Goal: Task Accomplishment & Management: Manage account settings

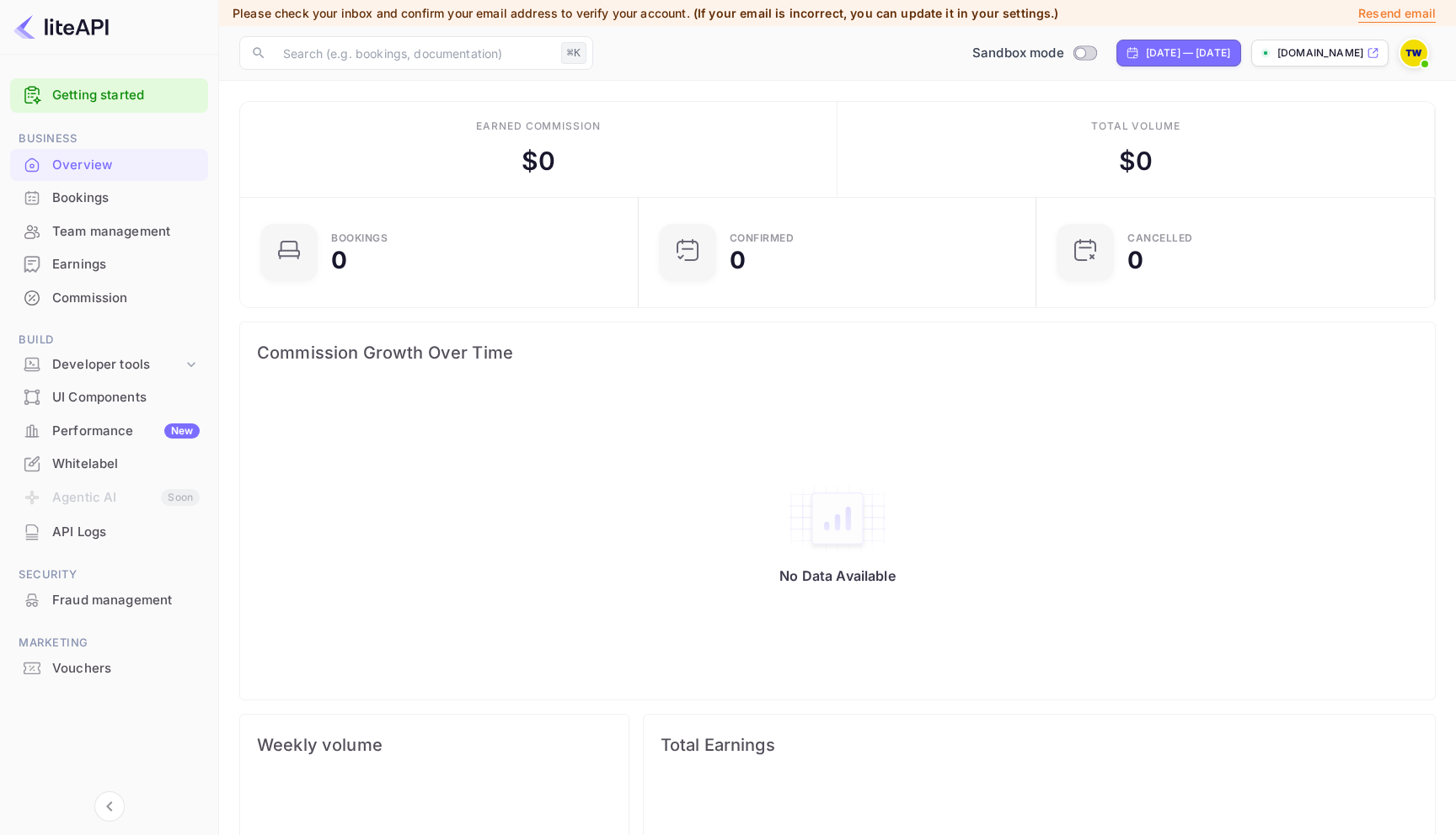
click at [97, 460] on div "Whitelabel" at bounding box center [126, 465] width 148 height 19
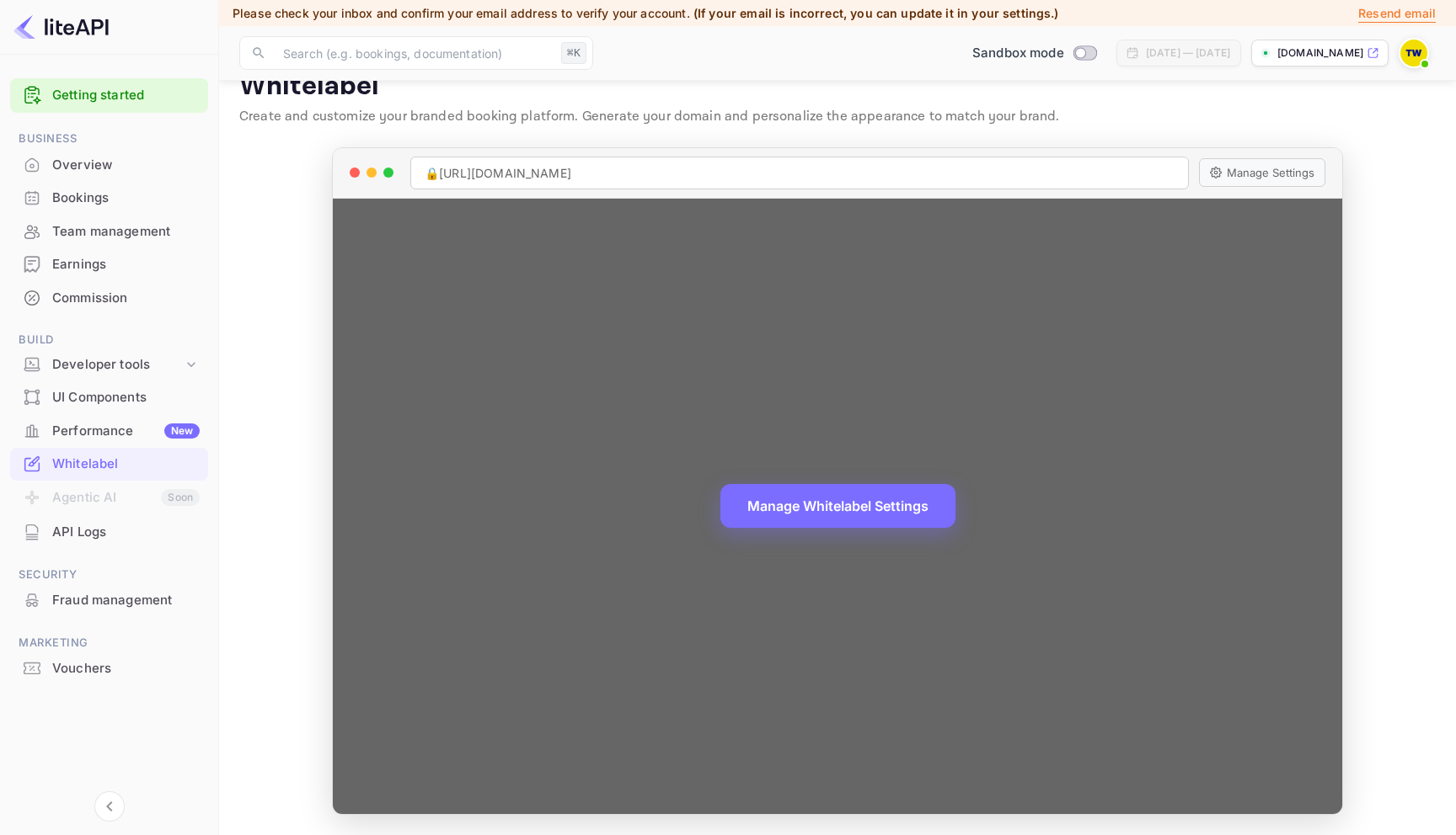
scroll to position [29, 0]
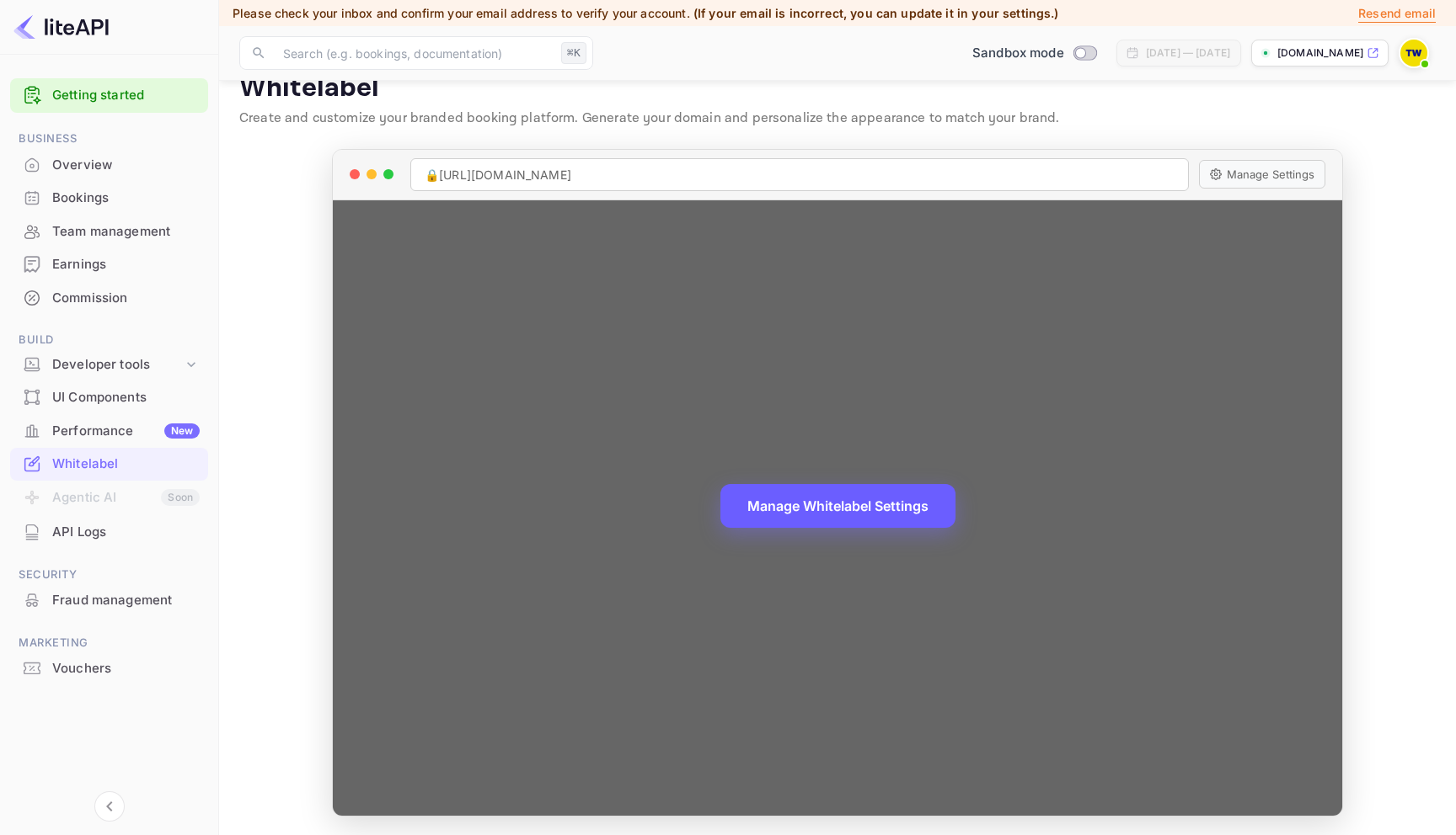
click at [863, 505] on button "Manage Whitelabel Settings" at bounding box center [838, 505] width 235 height 44
click at [815, 522] on button "Manage Whitelabel Settings" at bounding box center [838, 505] width 235 height 44
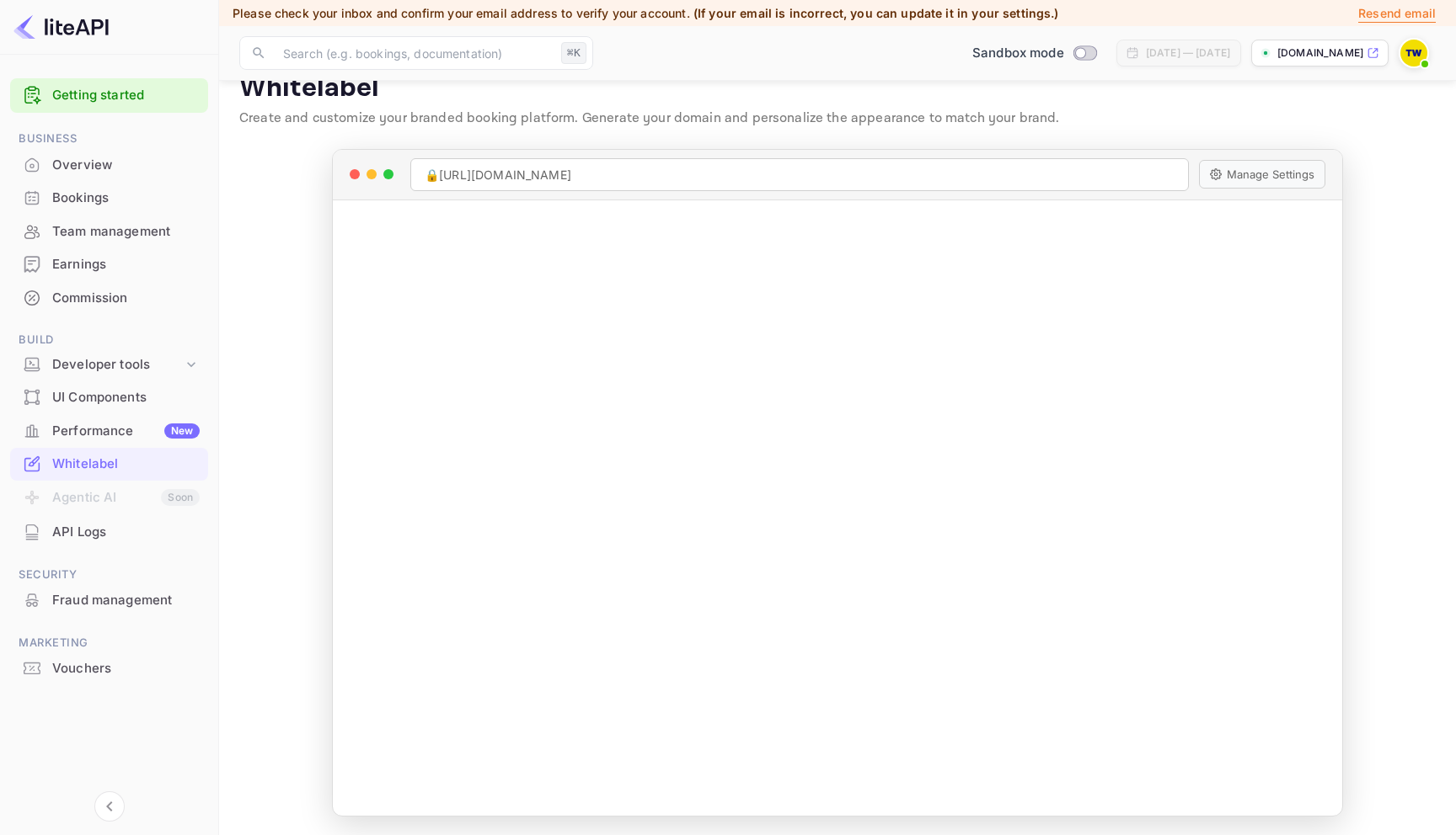
click at [103, 528] on div "API Logs" at bounding box center [126, 533] width 148 height 19
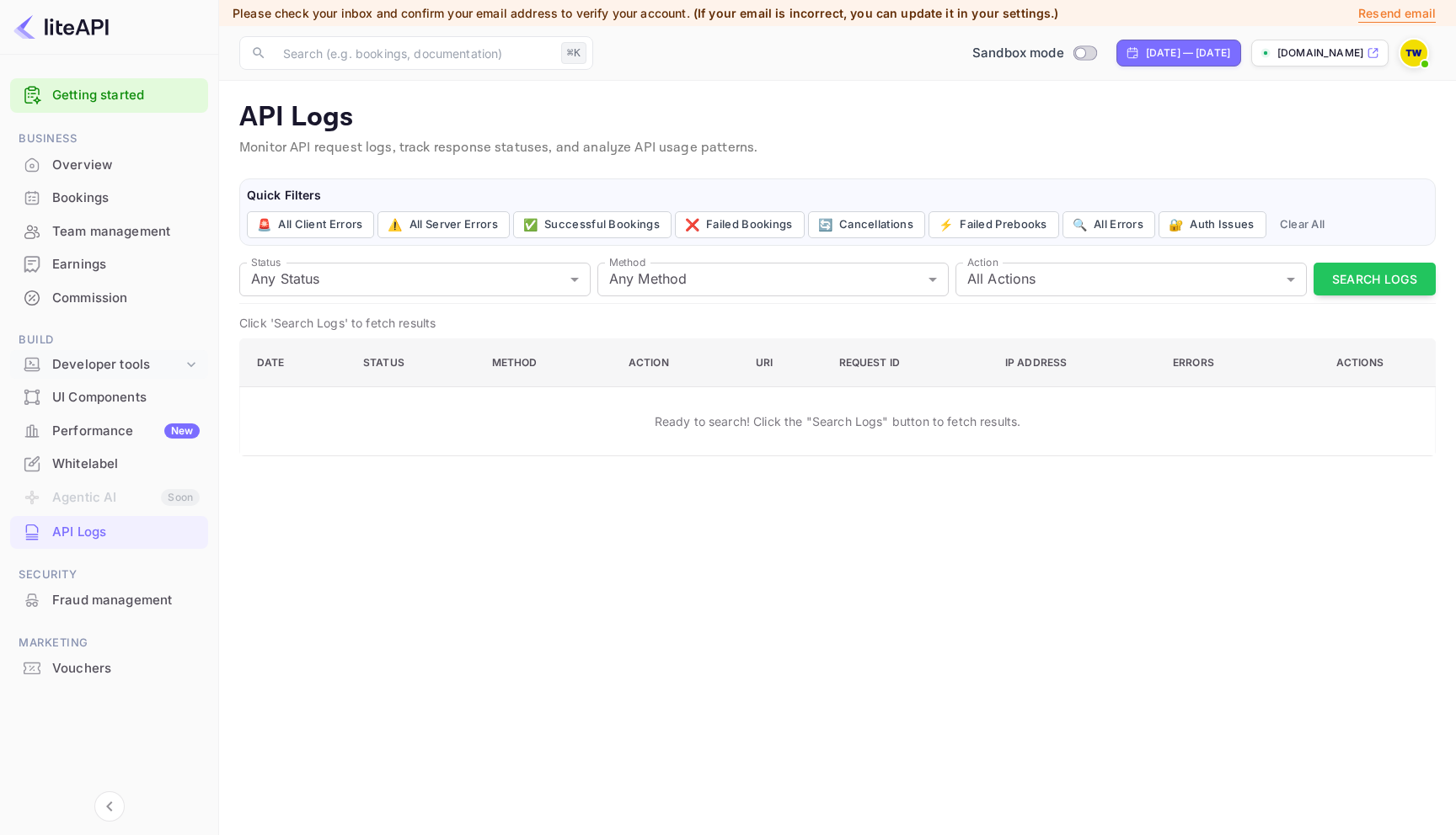
click at [124, 360] on div "Developer tools" at bounding box center [118, 365] width 130 height 19
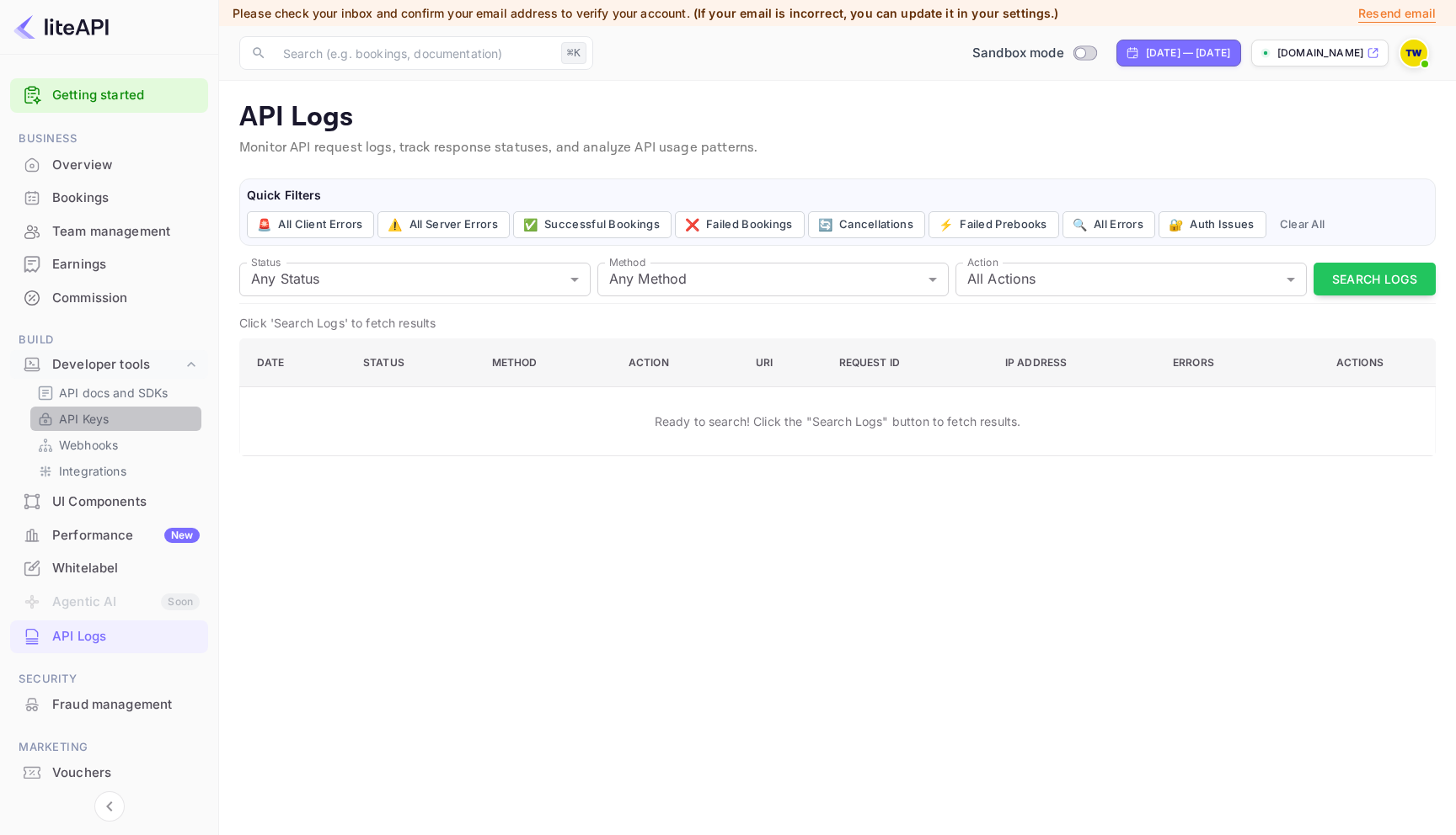
click at [89, 423] on p "API Keys" at bounding box center [84, 419] width 50 height 17
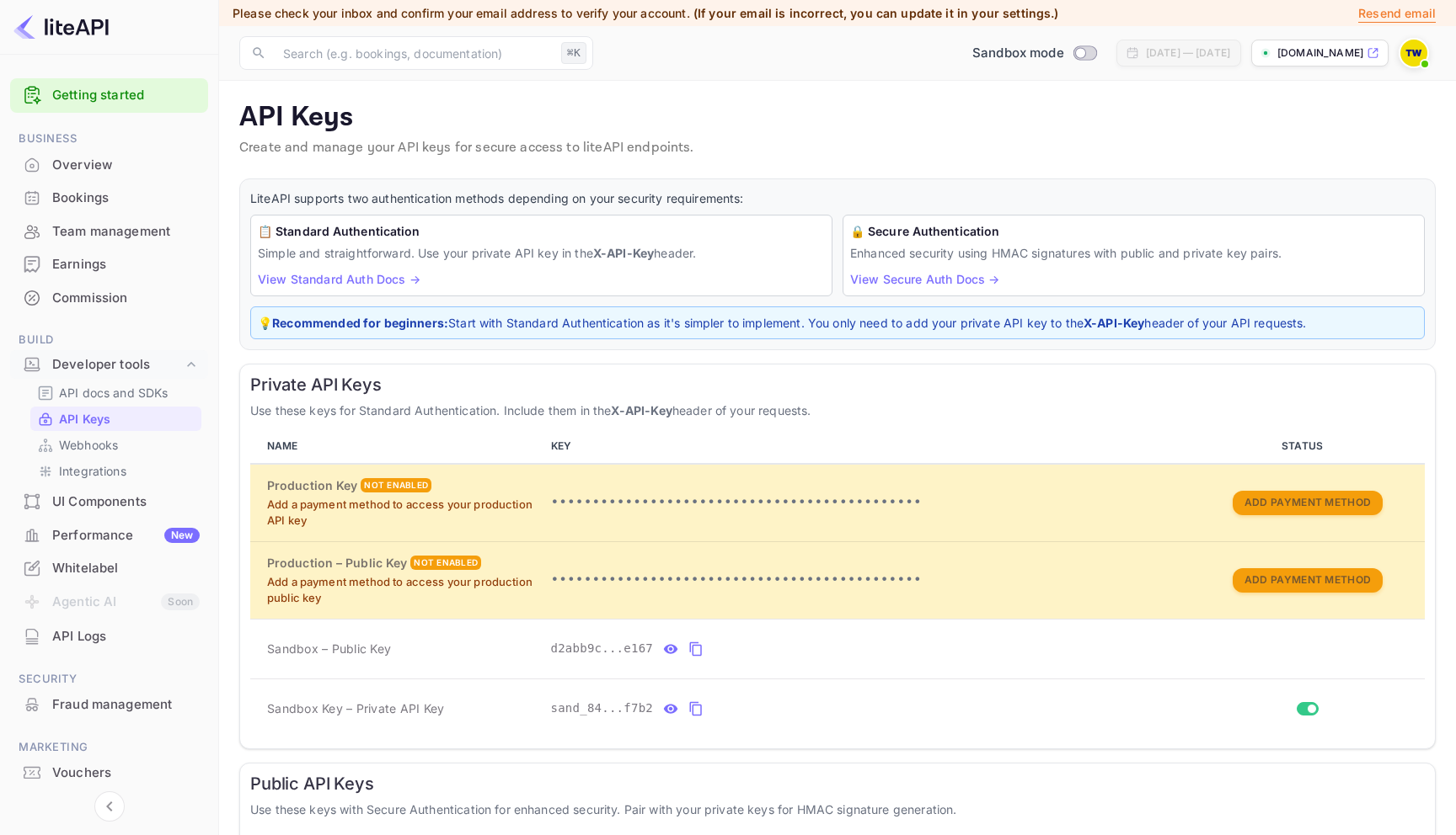
scroll to position [171, 0]
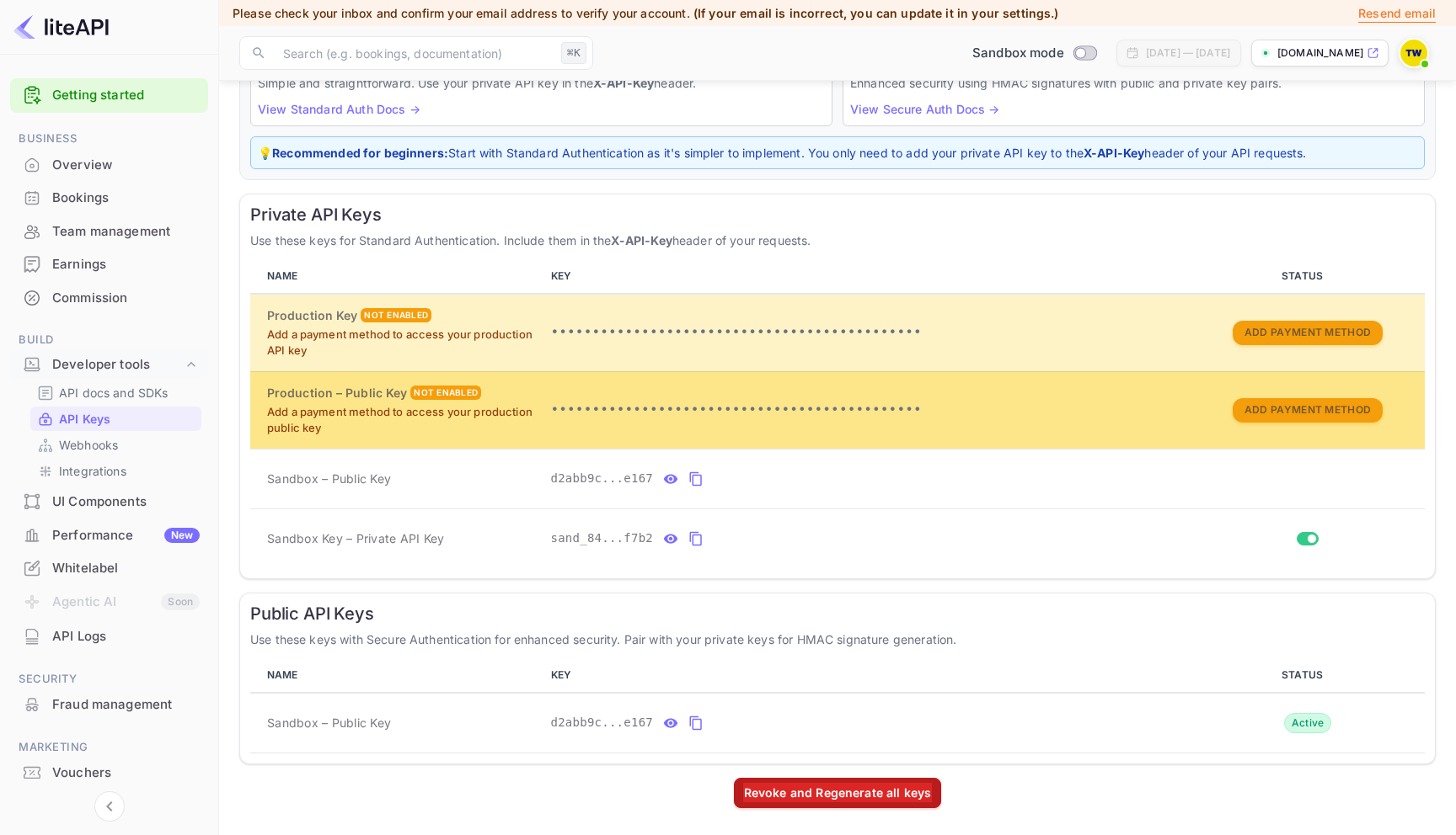
click at [975, 385] on td "•••••••••••••••••••••••••••••••••••••••••••••" at bounding box center [868, 410] width 646 height 78
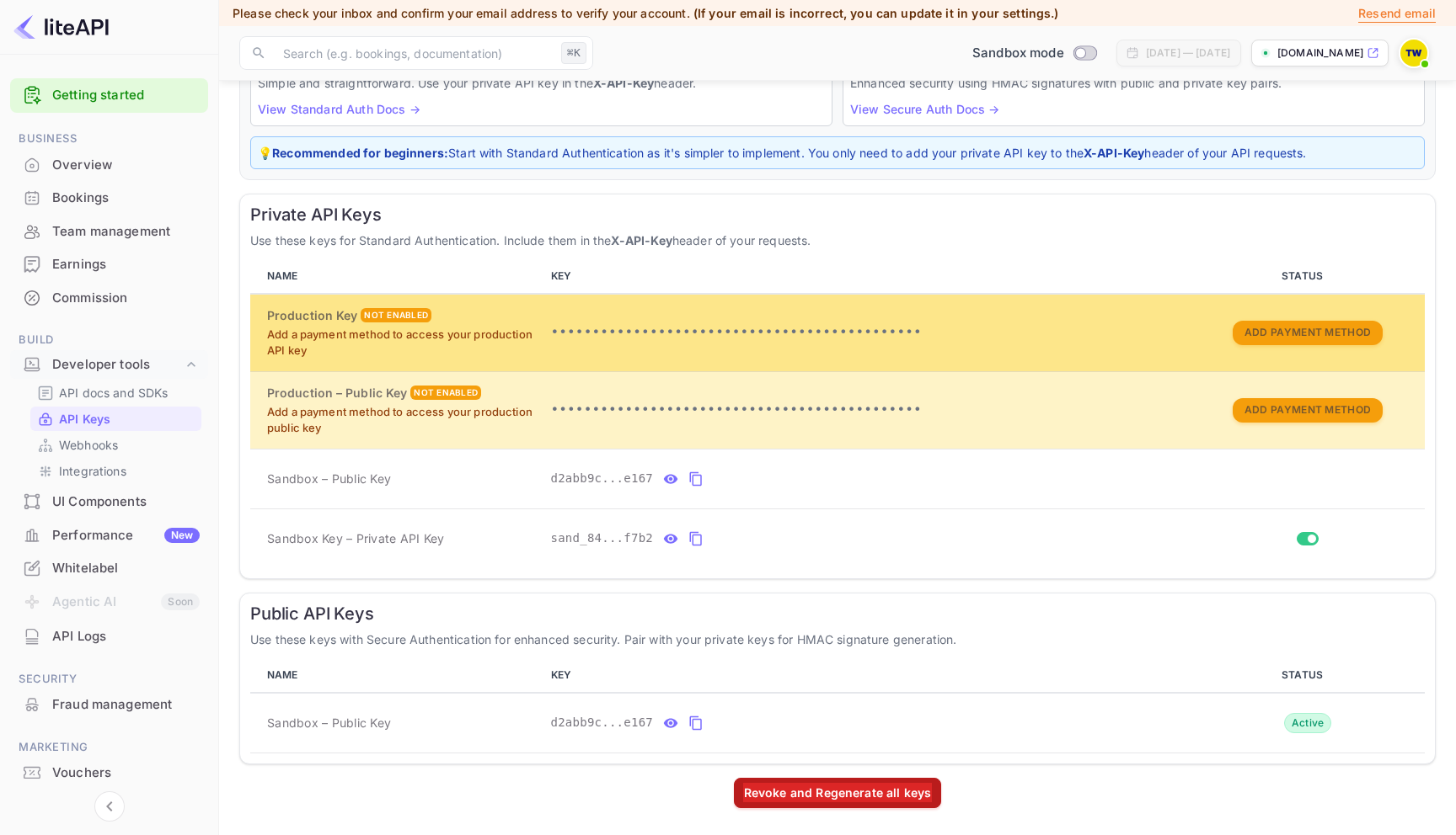
click at [953, 339] on p "•••••••••••••••••••••••••••••••••••••••••••••" at bounding box center [867, 332] width 632 height 20
